Goal: Transaction & Acquisition: Purchase product/service

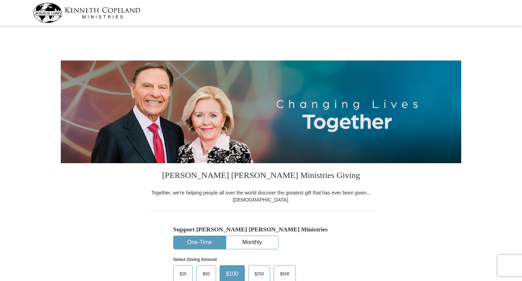
scroll to position [104, 0]
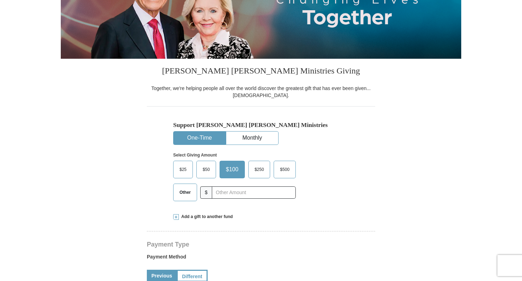
select select "OK"
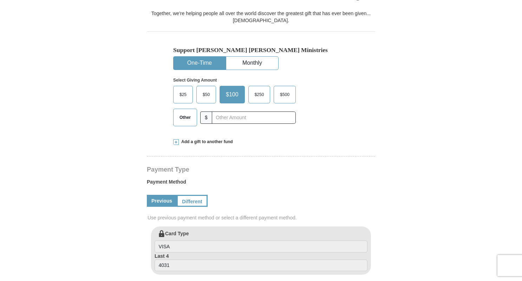
scroll to position [179, 0]
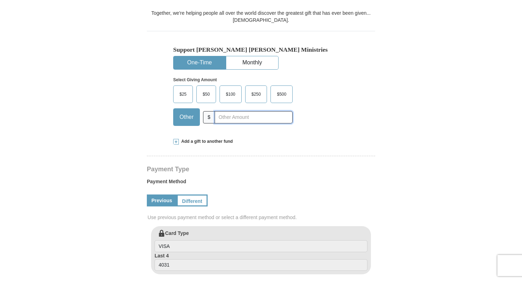
click at [264, 112] on input "text" at bounding box center [254, 117] width 78 height 12
type input "30.00"
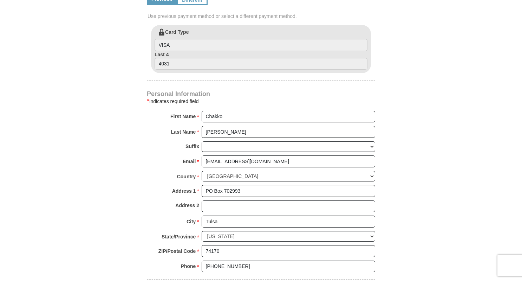
scroll to position [498, 0]
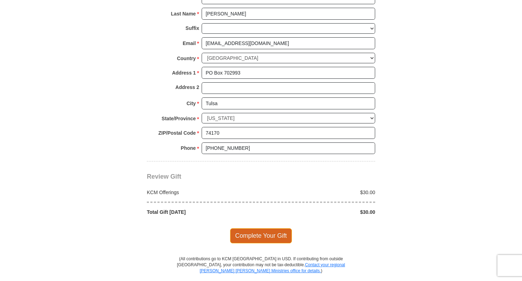
click at [277, 235] on span "Complete Your Gift" at bounding box center [261, 235] width 62 height 15
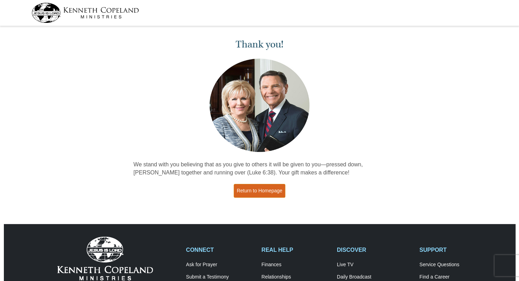
drag, startPoint x: 0, startPoint y: 0, endPoint x: 275, endPoint y: 192, distance: 335.0
click at [275, 192] on link "Return to Homepage" at bounding box center [260, 191] width 52 height 14
